Goal: Use online tool/utility: Utilize a website feature to perform a specific function

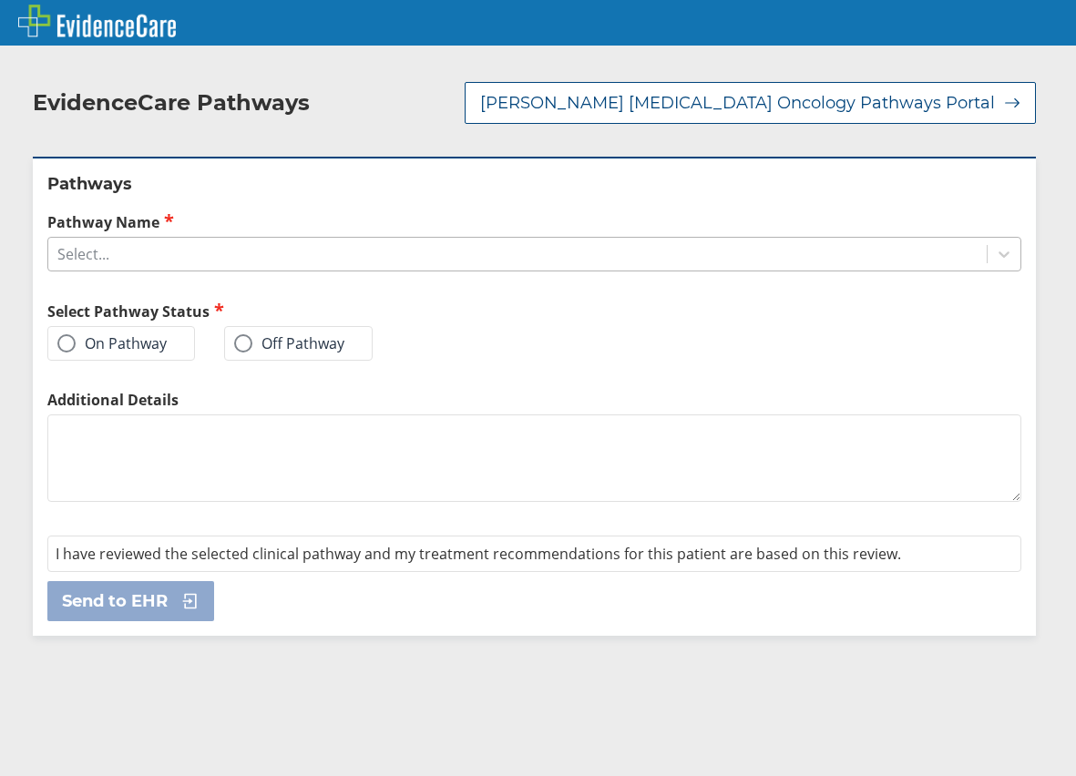
click at [317, 239] on div "Select..." at bounding box center [517, 254] width 938 height 31
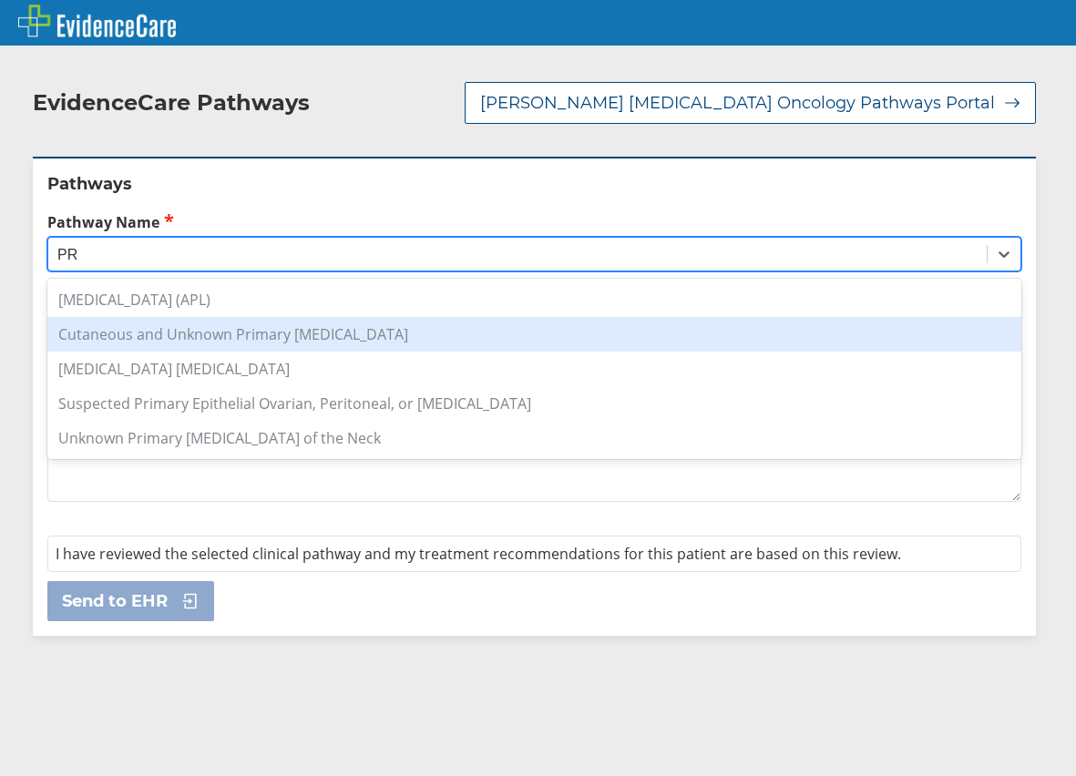
type input "P"
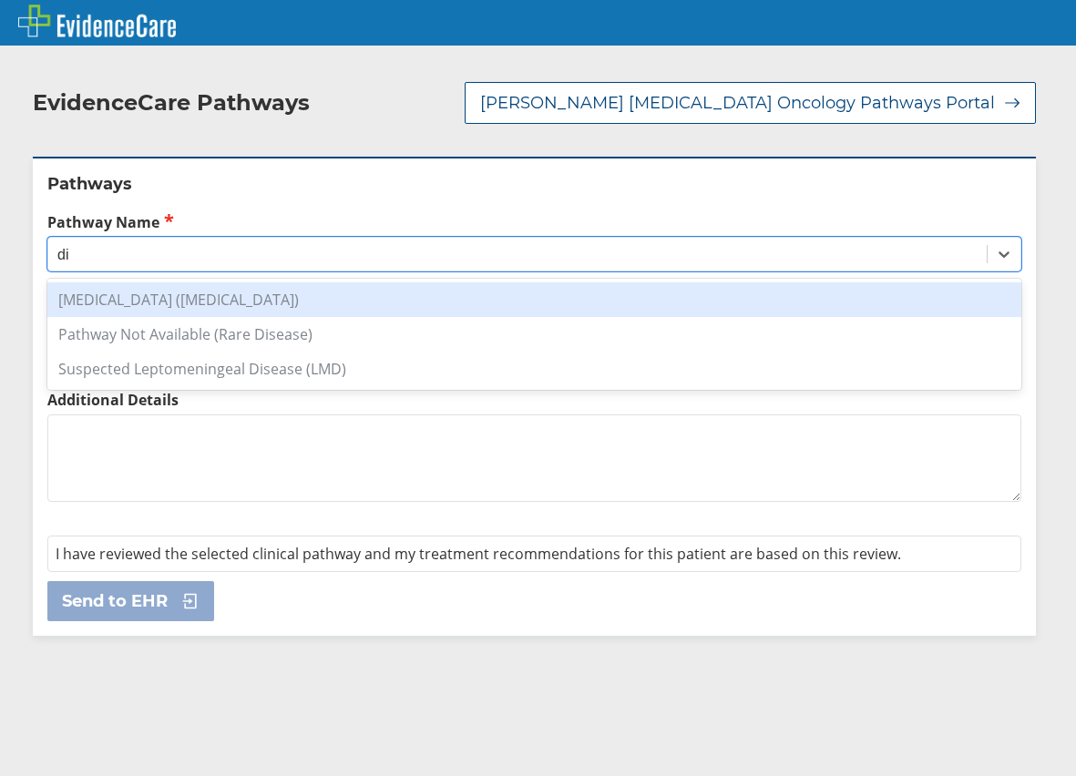
click at [519, 282] on div "[MEDICAL_DATA] ([MEDICAL_DATA])" at bounding box center [534, 299] width 974 height 35
type input "di"
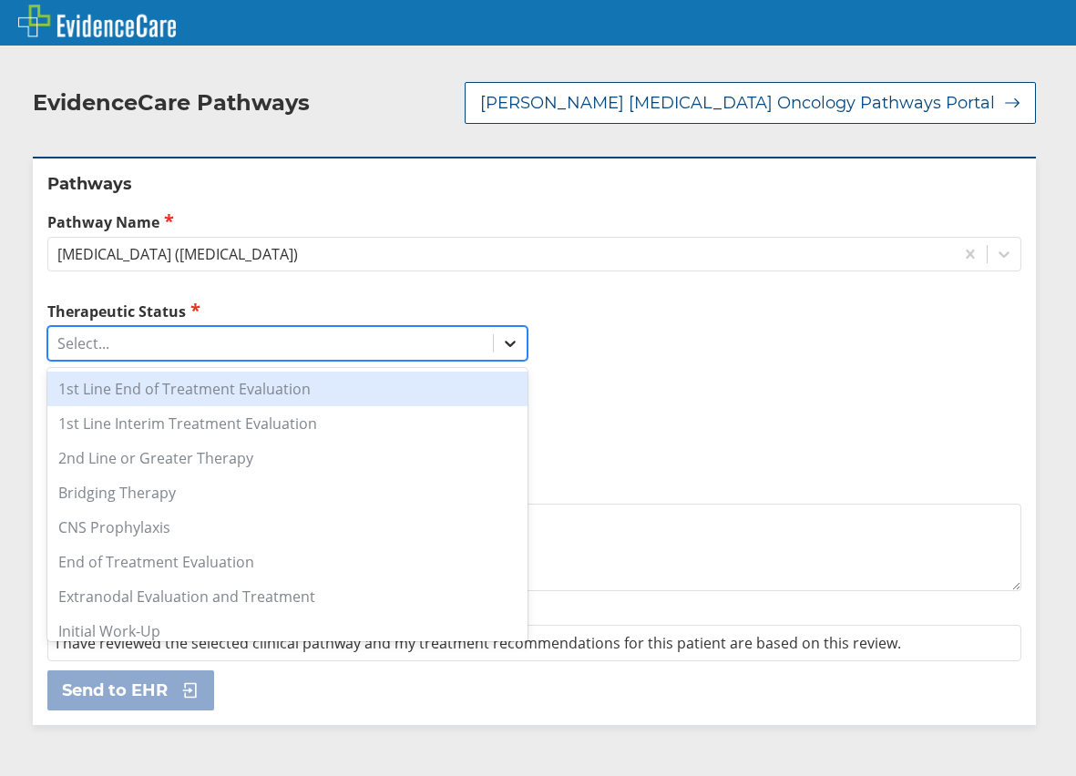
click at [501, 334] on icon at bounding box center [510, 343] width 18 height 18
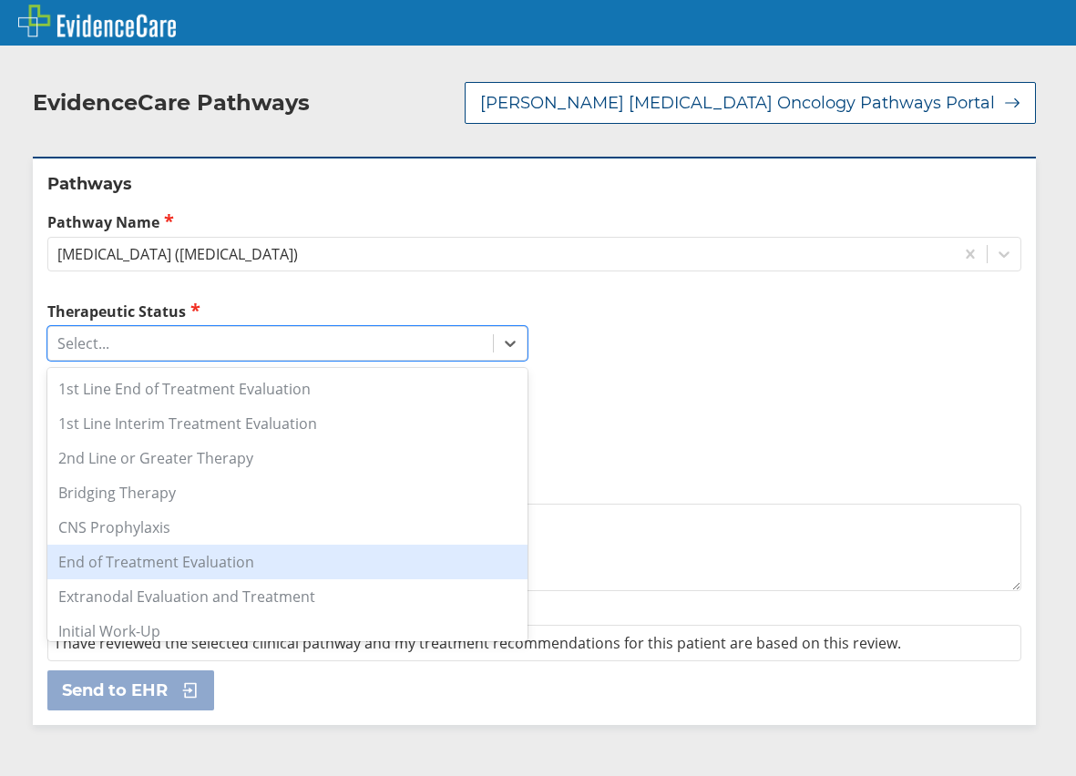
scroll to position [91, 0]
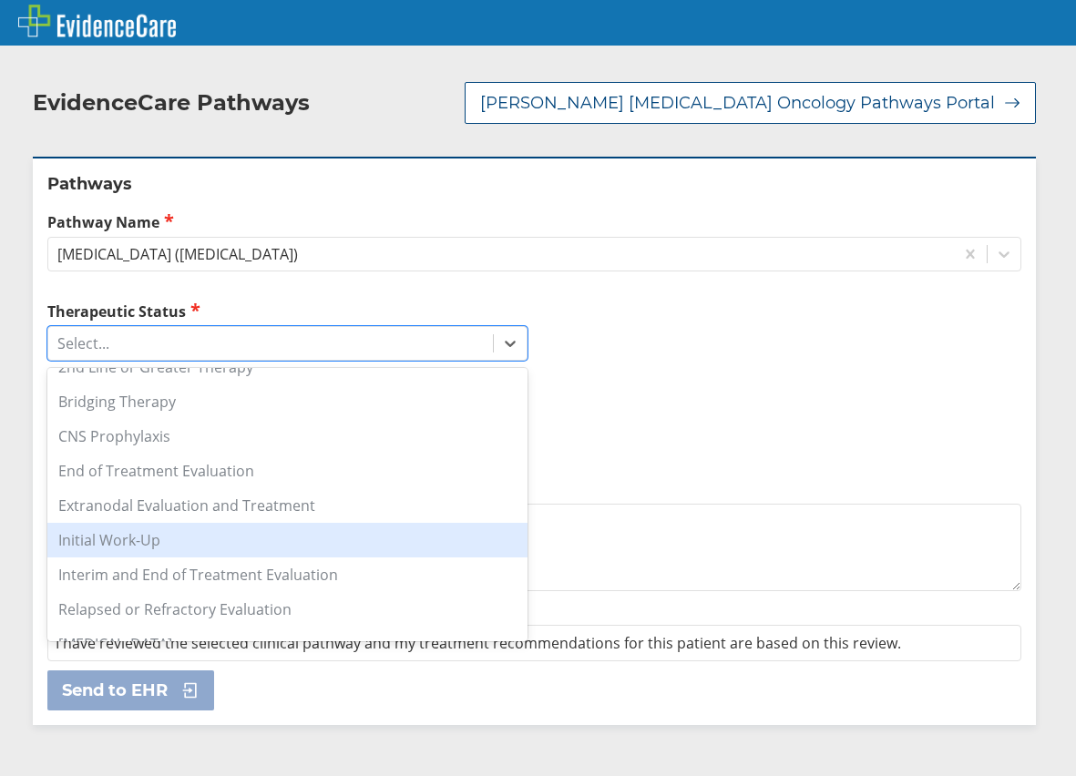
click at [299, 530] on div "Initial Work-Up" at bounding box center [287, 540] width 480 height 35
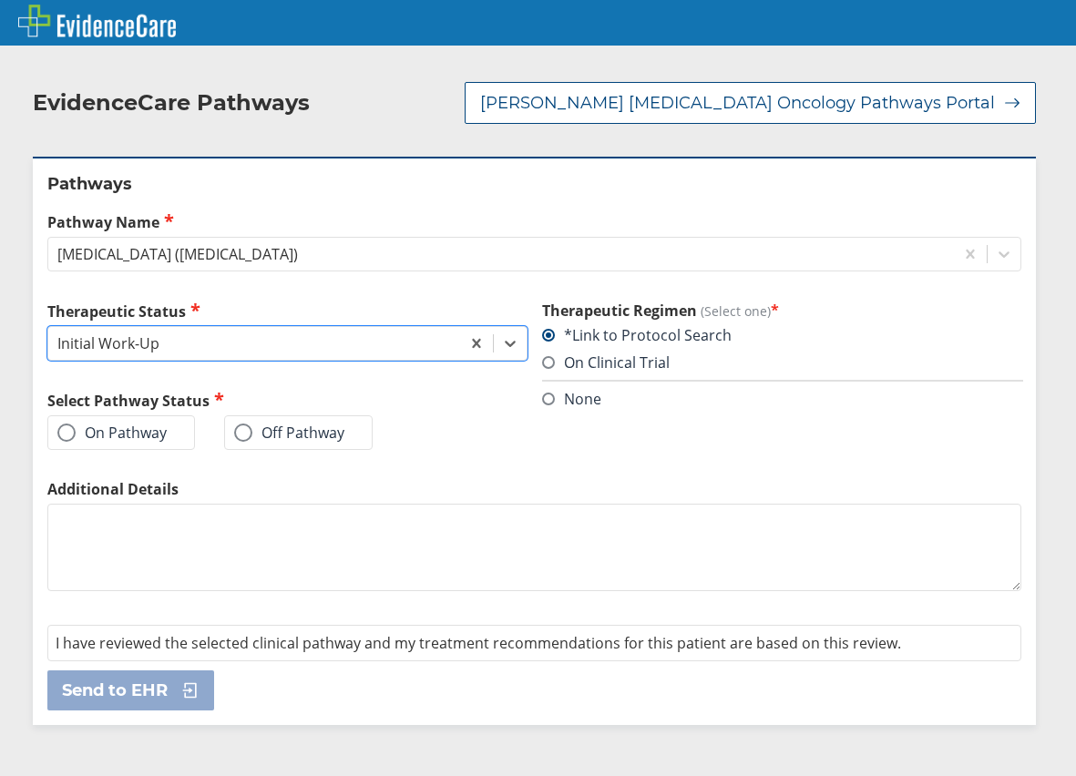
click at [230, 419] on div "Off Pathway" at bounding box center [298, 432] width 148 height 35
click at [234, 424] on label "Off Pathway" at bounding box center [289, 433] width 110 height 18
click at [0, 0] on input "Off Pathway" at bounding box center [0, 0] width 0 height 0
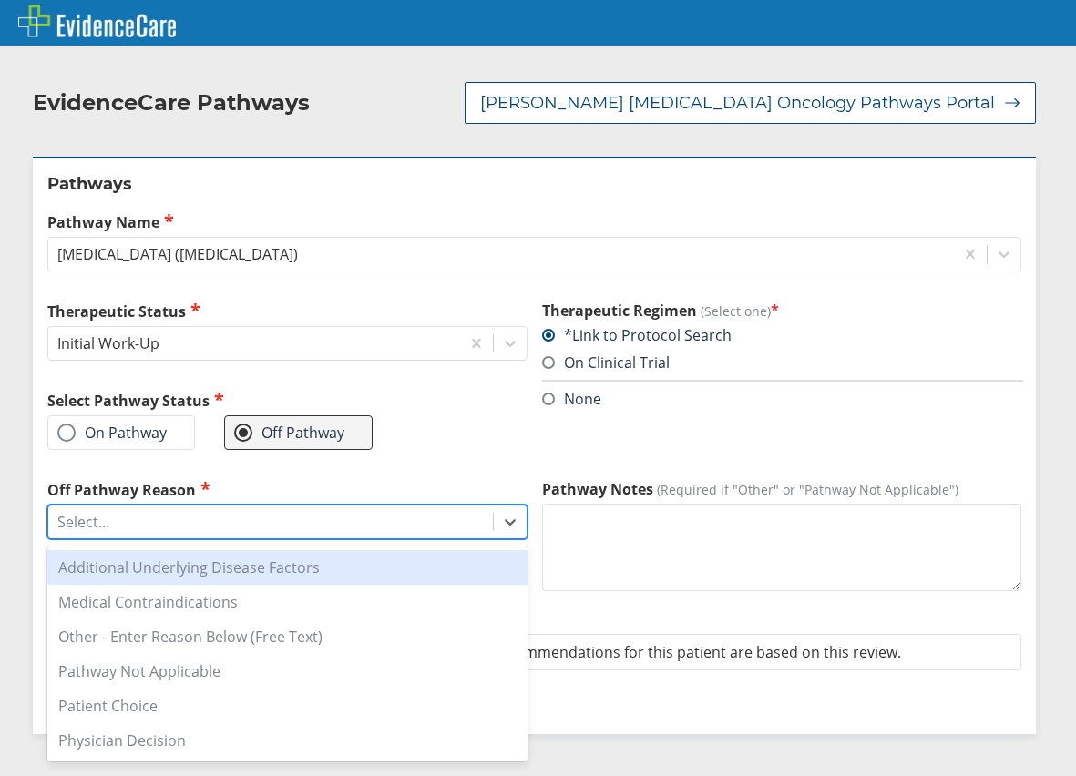
click at [155, 506] on div "Select..." at bounding box center [270, 521] width 445 height 31
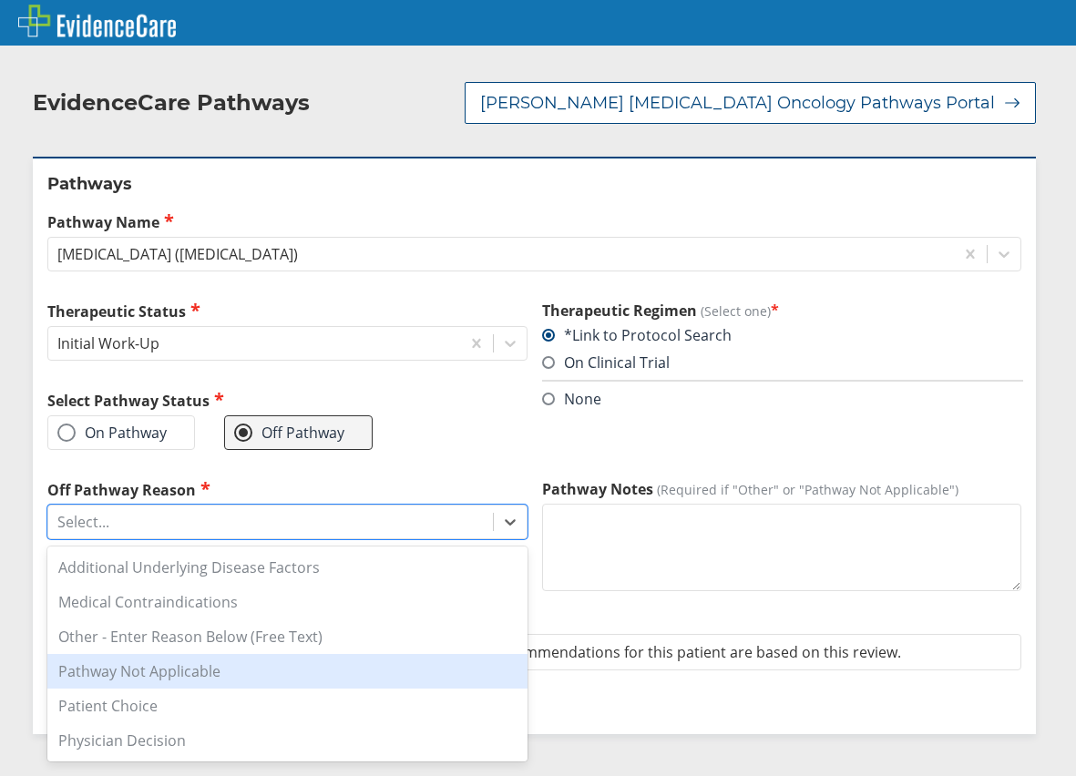
click at [218, 654] on div "Pathway Not Applicable" at bounding box center [287, 671] width 480 height 35
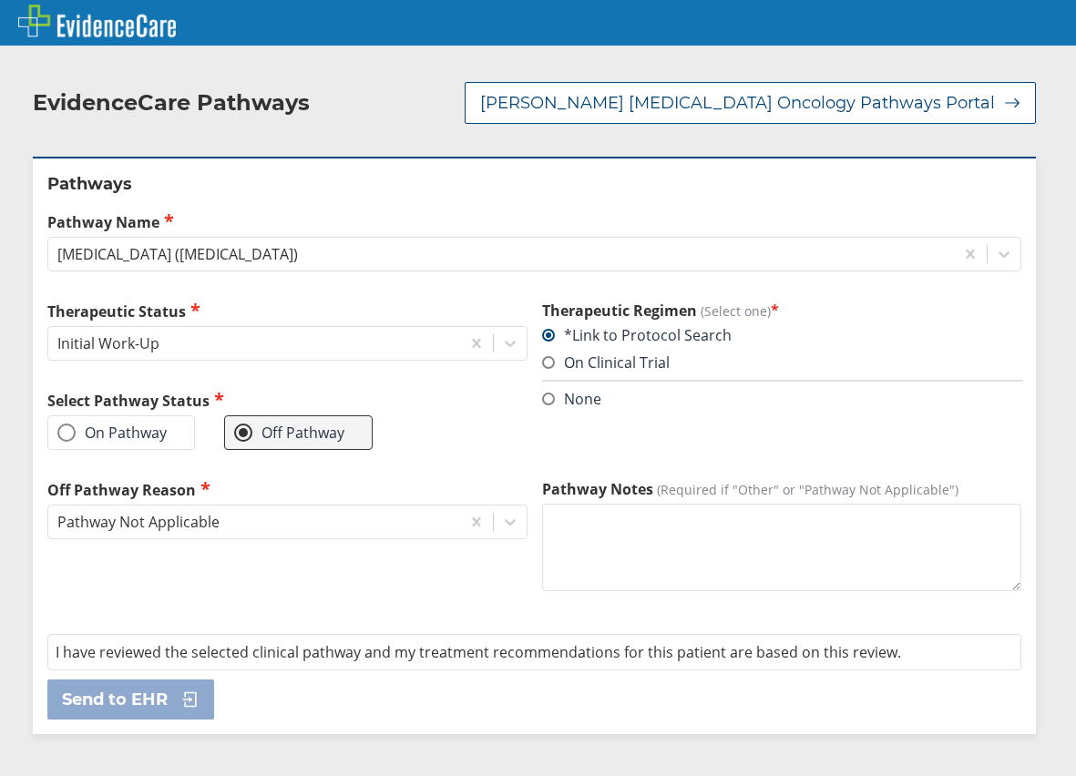
click at [665, 551] on textarea "Pathway Notes (Required if "Other" or "Pathway Not Applicable")" at bounding box center [782, 547] width 480 height 87
click at [696, 534] on textarea "Pathway Notes (Required if "Other" or "Pathway Not Applicable")" at bounding box center [782, 547] width 480 height 87
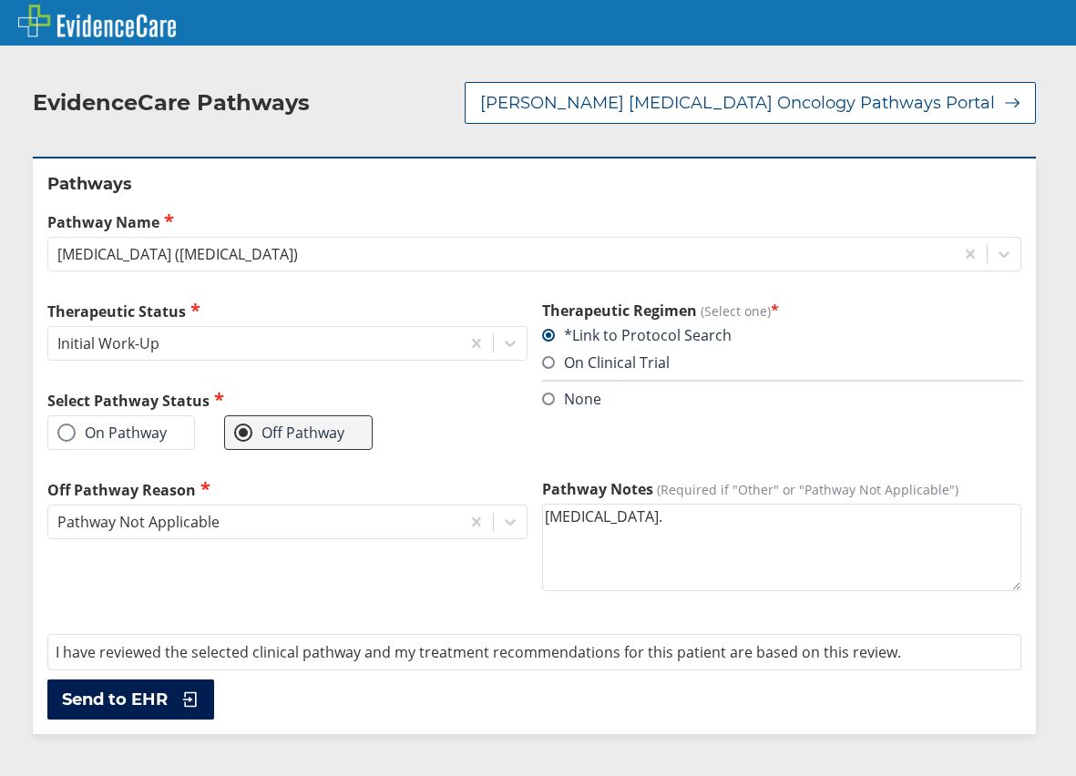
type textarea "[MEDICAL_DATA]."
click at [168, 689] on span "Send to EHR" at bounding box center [115, 700] width 106 height 22
